Goal: Information Seeking & Learning: Find specific page/section

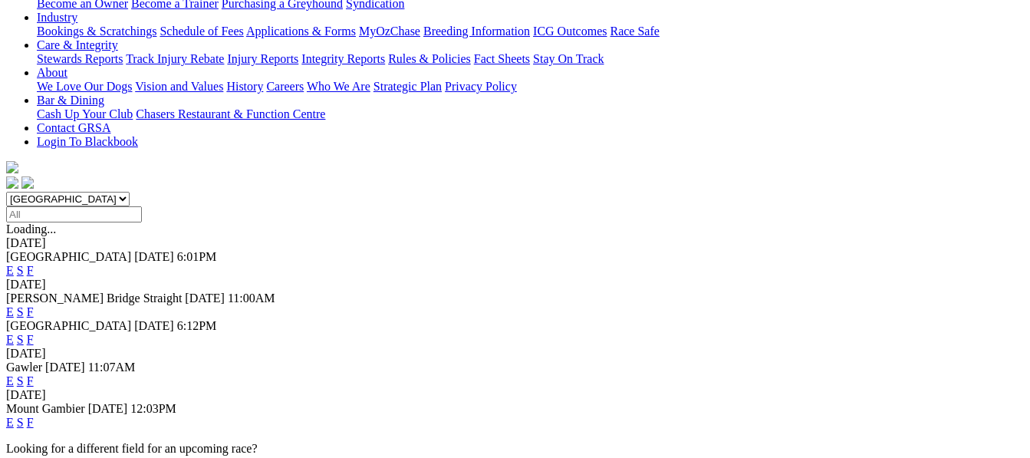
scroll to position [317, 0]
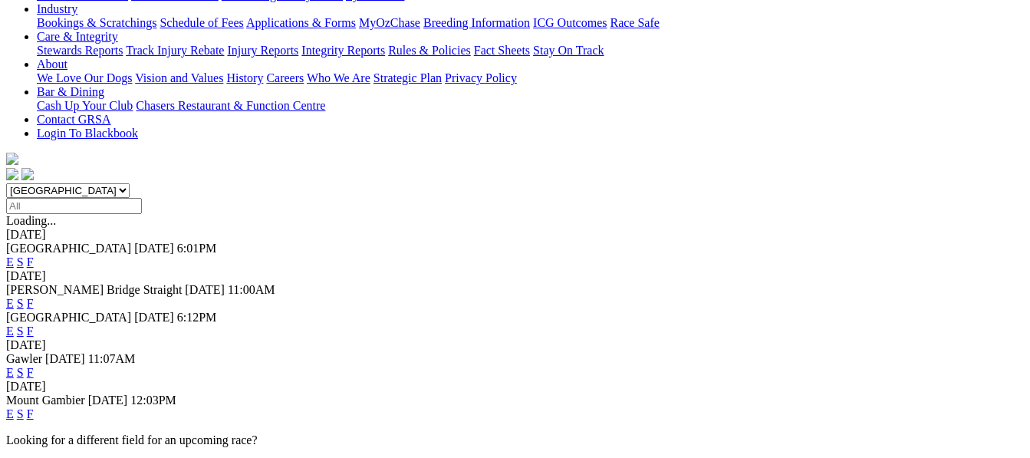
click at [34, 297] on link "F" at bounding box center [30, 303] width 7 height 13
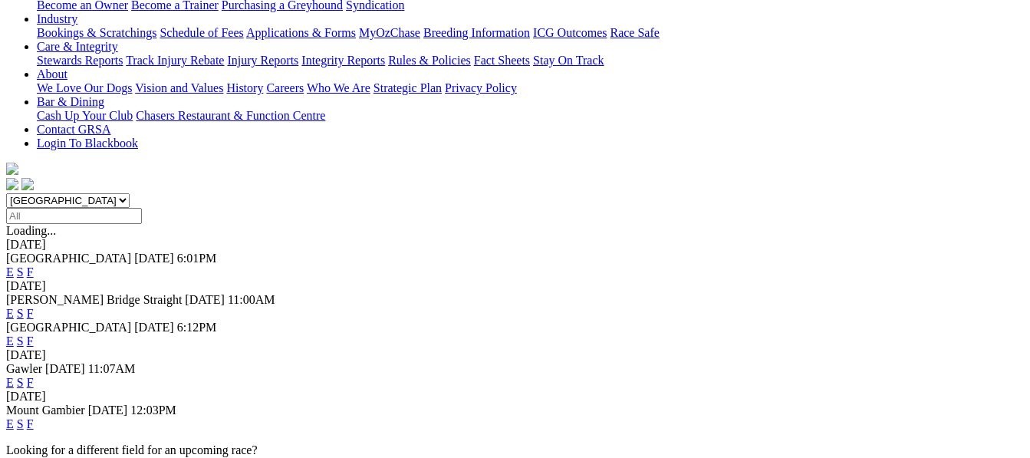
scroll to position [337, 0]
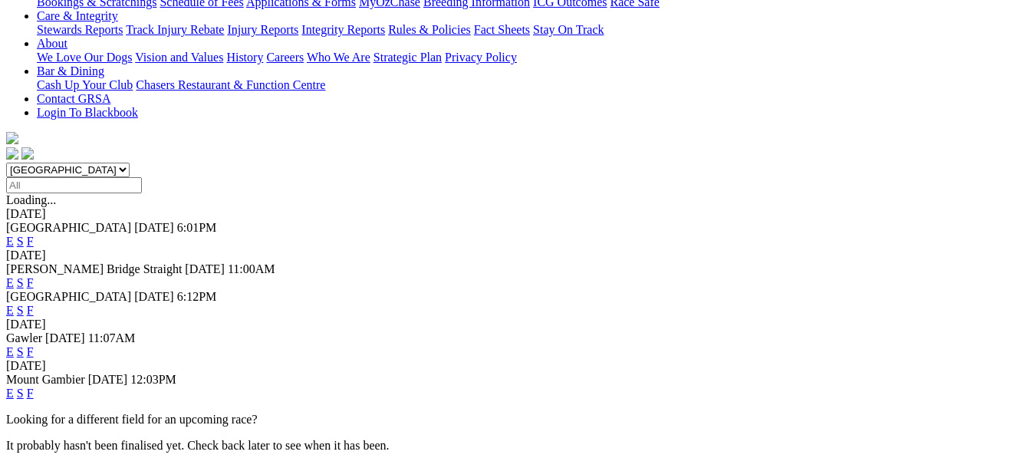
click at [34, 345] on link "F" at bounding box center [30, 351] width 7 height 13
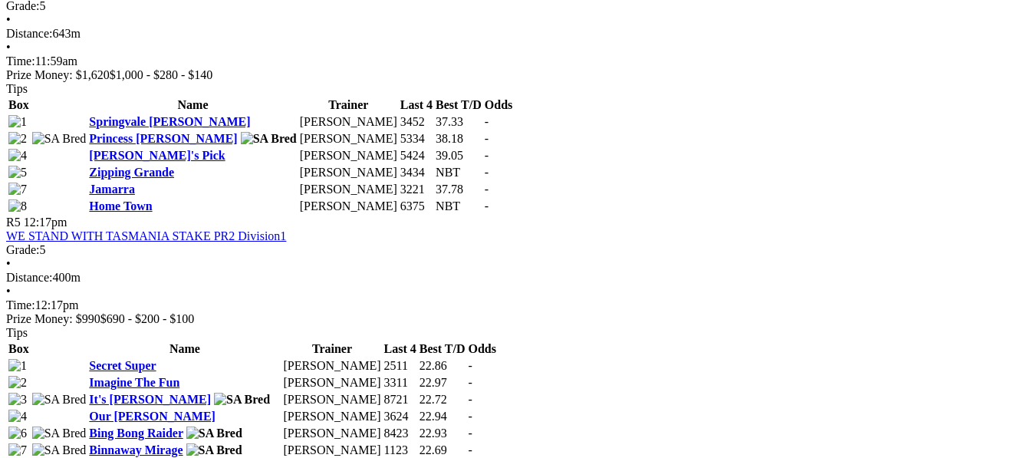
scroll to position [1604, 0]
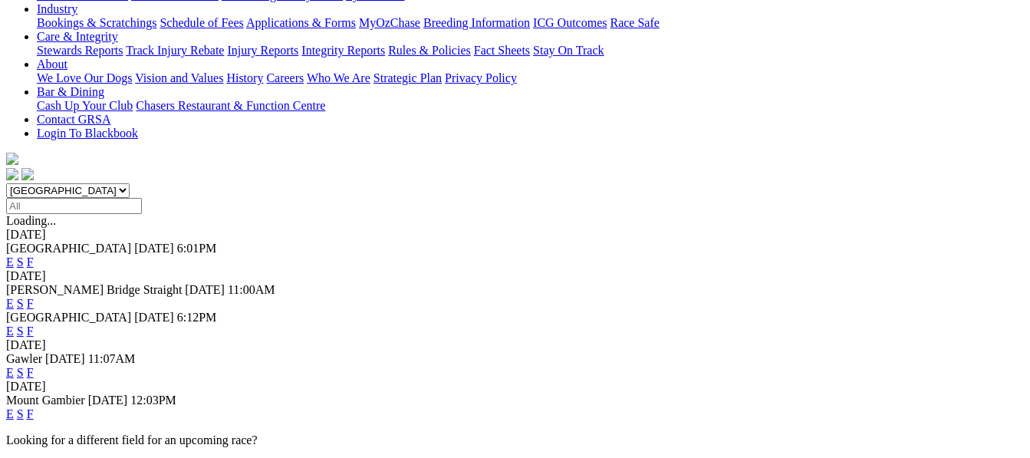
scroll to position [357, 0]
